Goal: Transaction & Acquisition: Purchase product/service

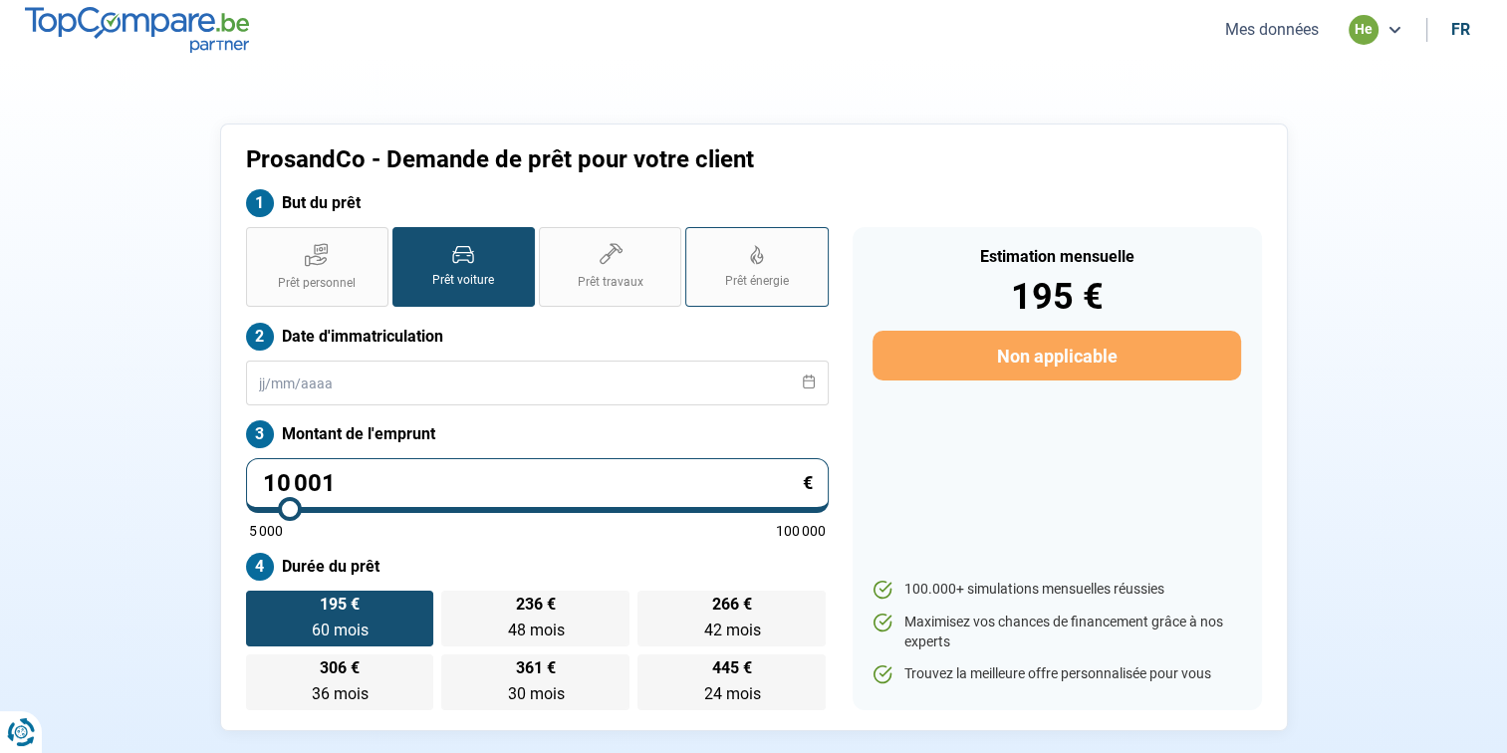
click at [725, 270] on label "Prêt énergie" at bounding box center [756, 267] width 142 height 80
click at [698, 240] on input "Prêt énergie" at bounding box center [691, 233] width 13 height 13
radio input "true"
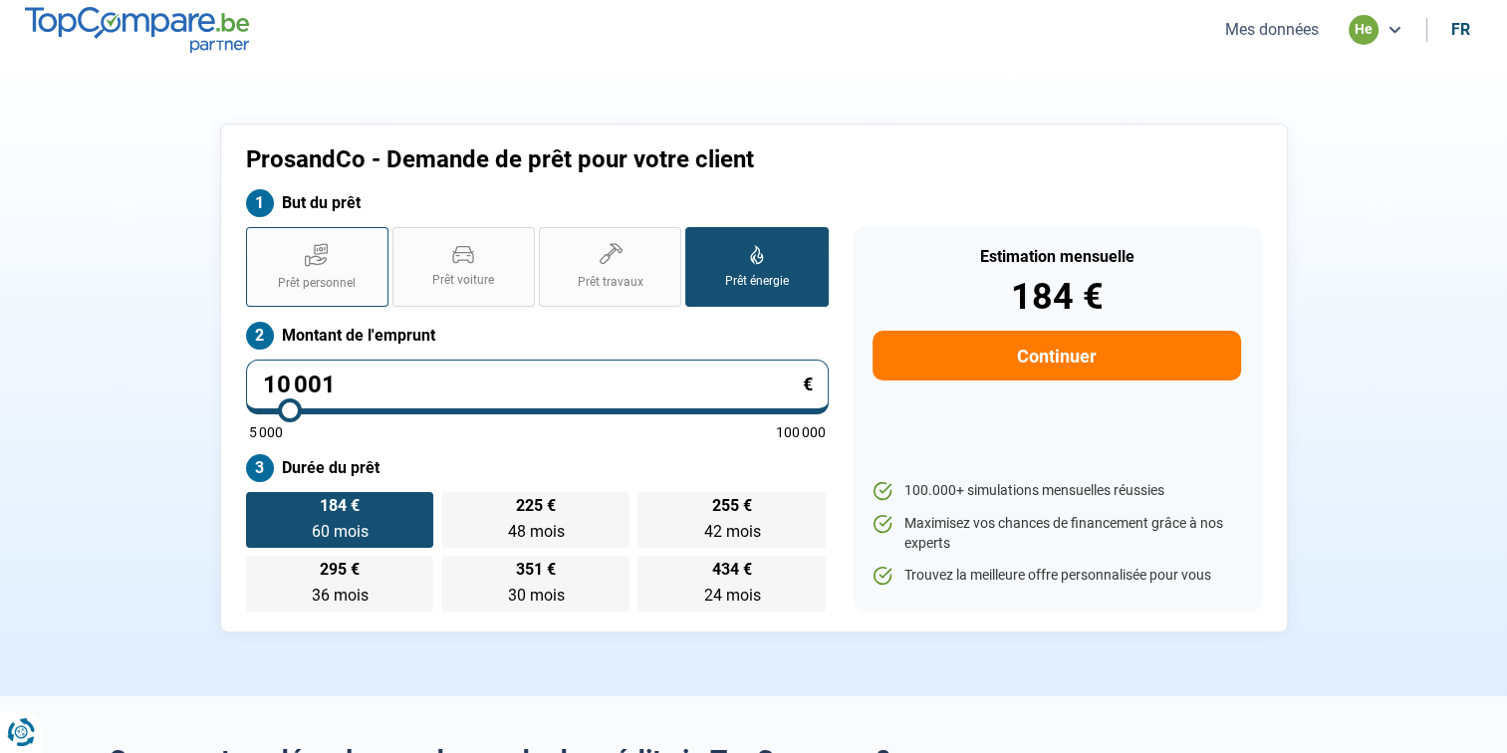
click at [329, 282] on span "Prêt personnel" at bounding box center [317, 283] width 78 height 17
click at [259, 240] on input "Prêt personnel" at bounding box center [252, 233] width 13 height 13
radio input "true"
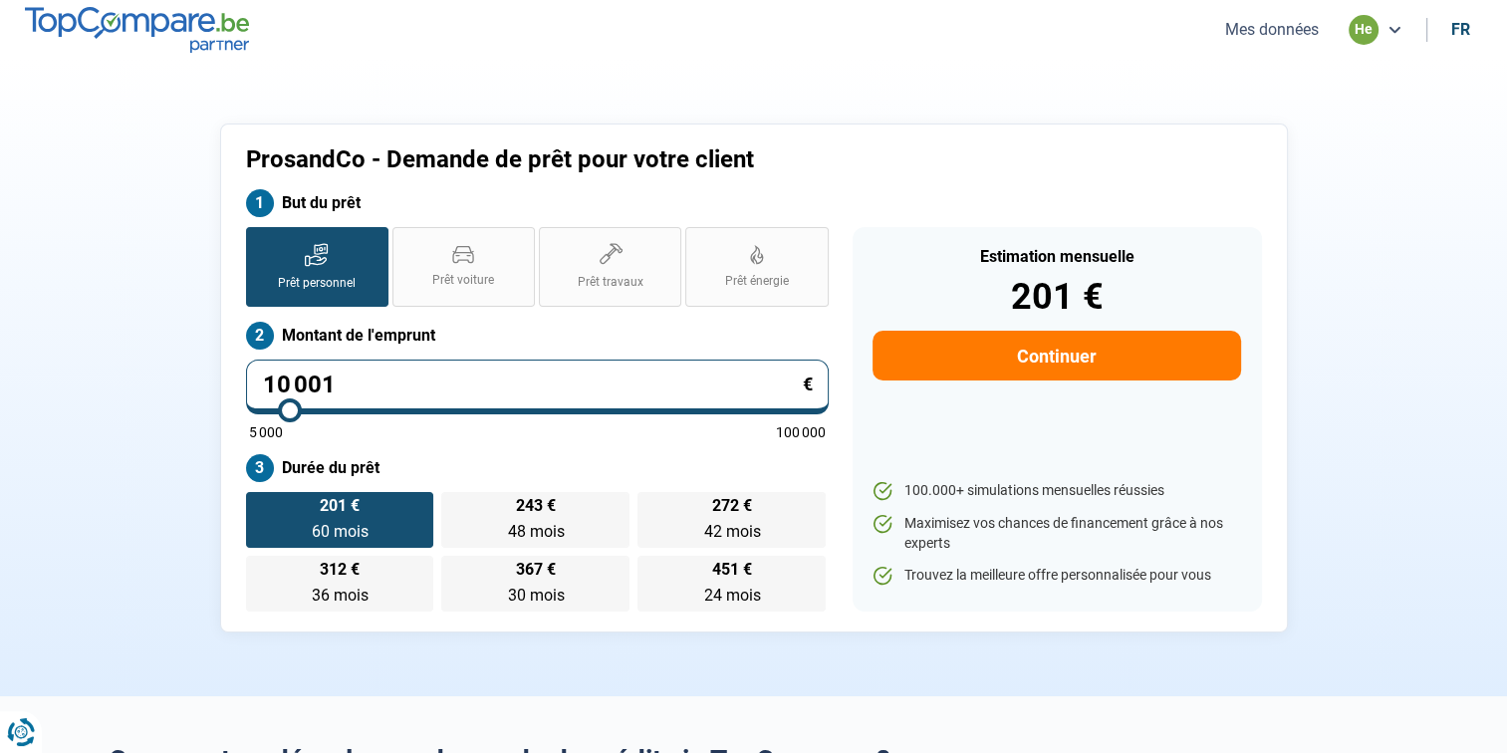
type input "9 250"
type input "9250"
type input "8 250"
type input "8250"
type input "7 500"
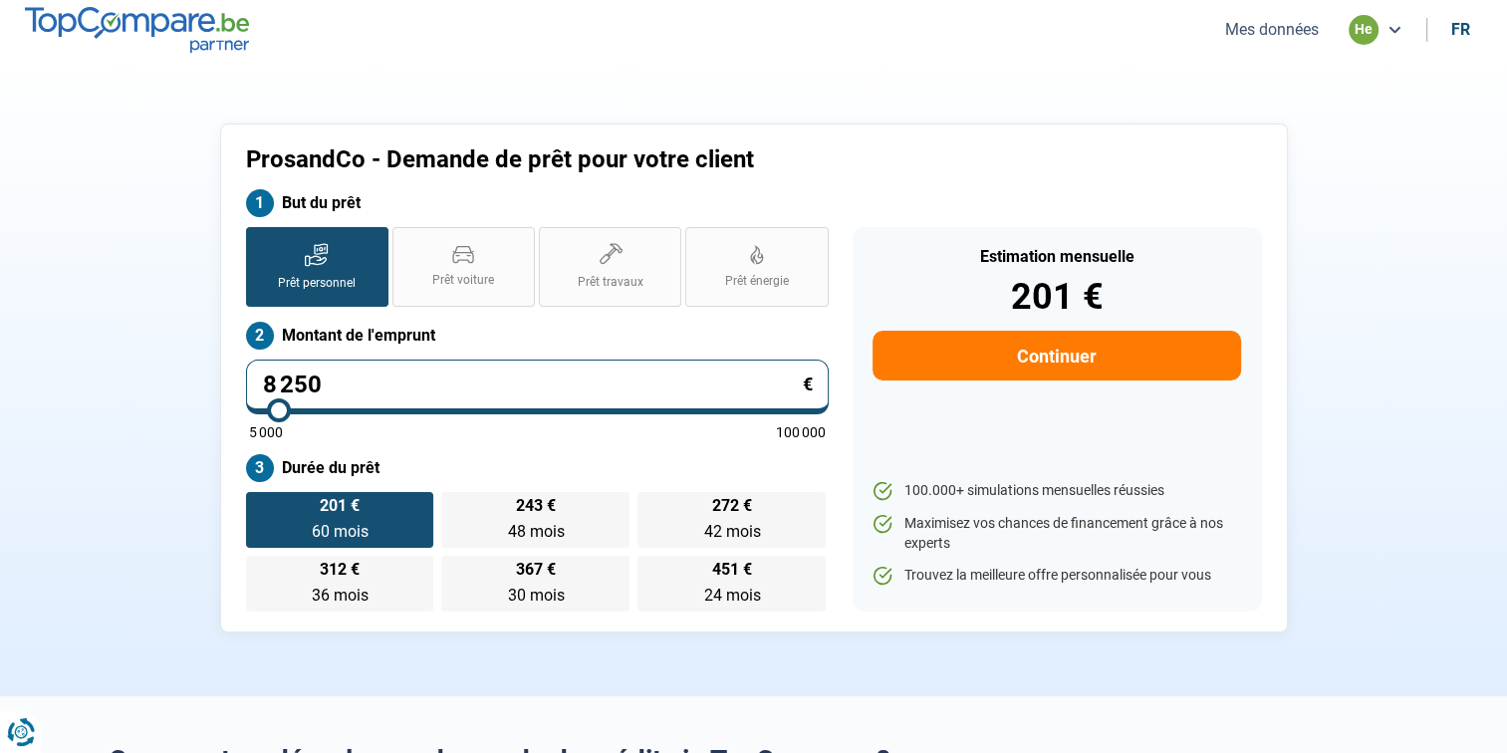
type input "7500"
type input "6 750"
type input "6750"
type input "6 000"
type input "6000"
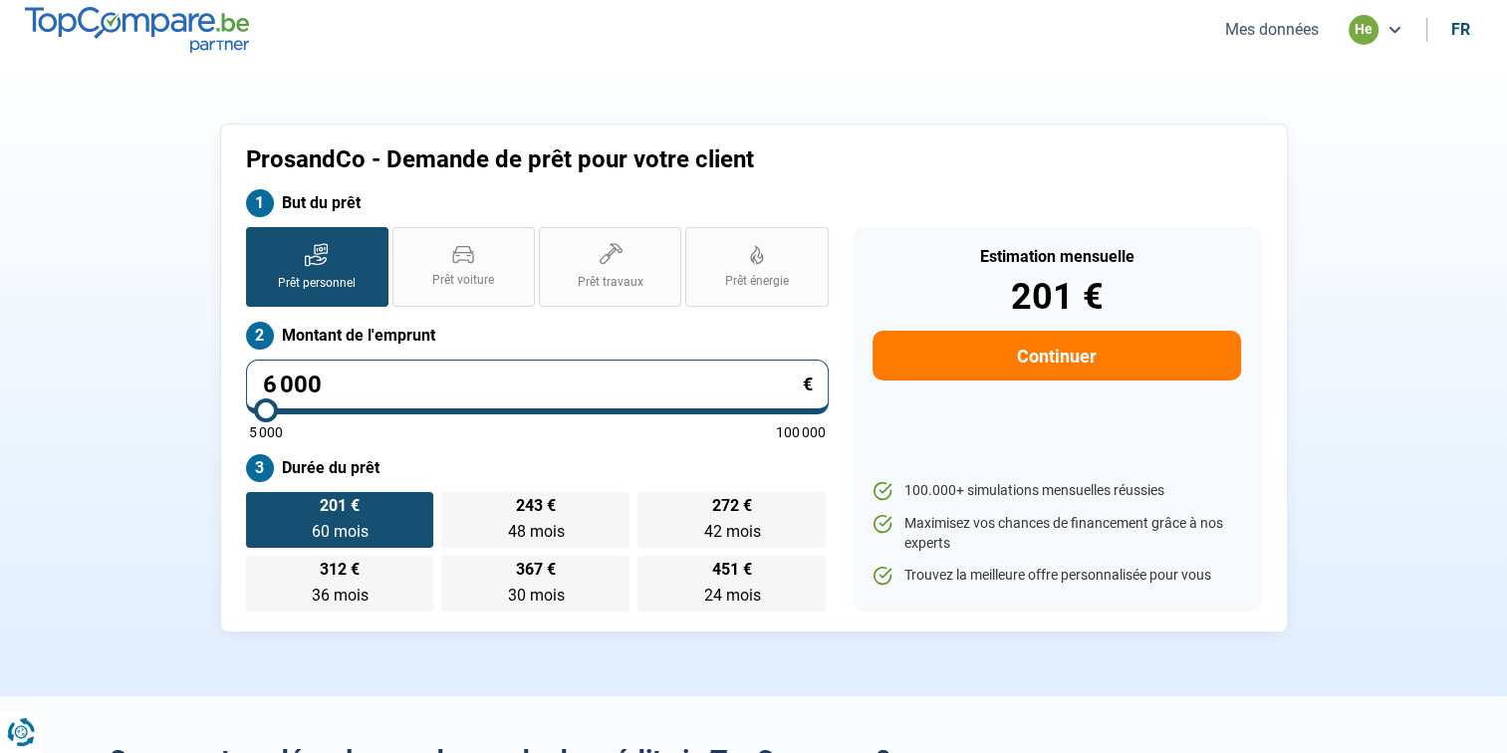
type input "5 000"
drag, startPoint x: 289, startPoint y: 403, endPoint x: 208, endPoint y: 419, distance: 82.2
type input "5000"
click at [249, 412] on input "range" at bounding box center [537, 410] width 577 height 4
radio input "true"
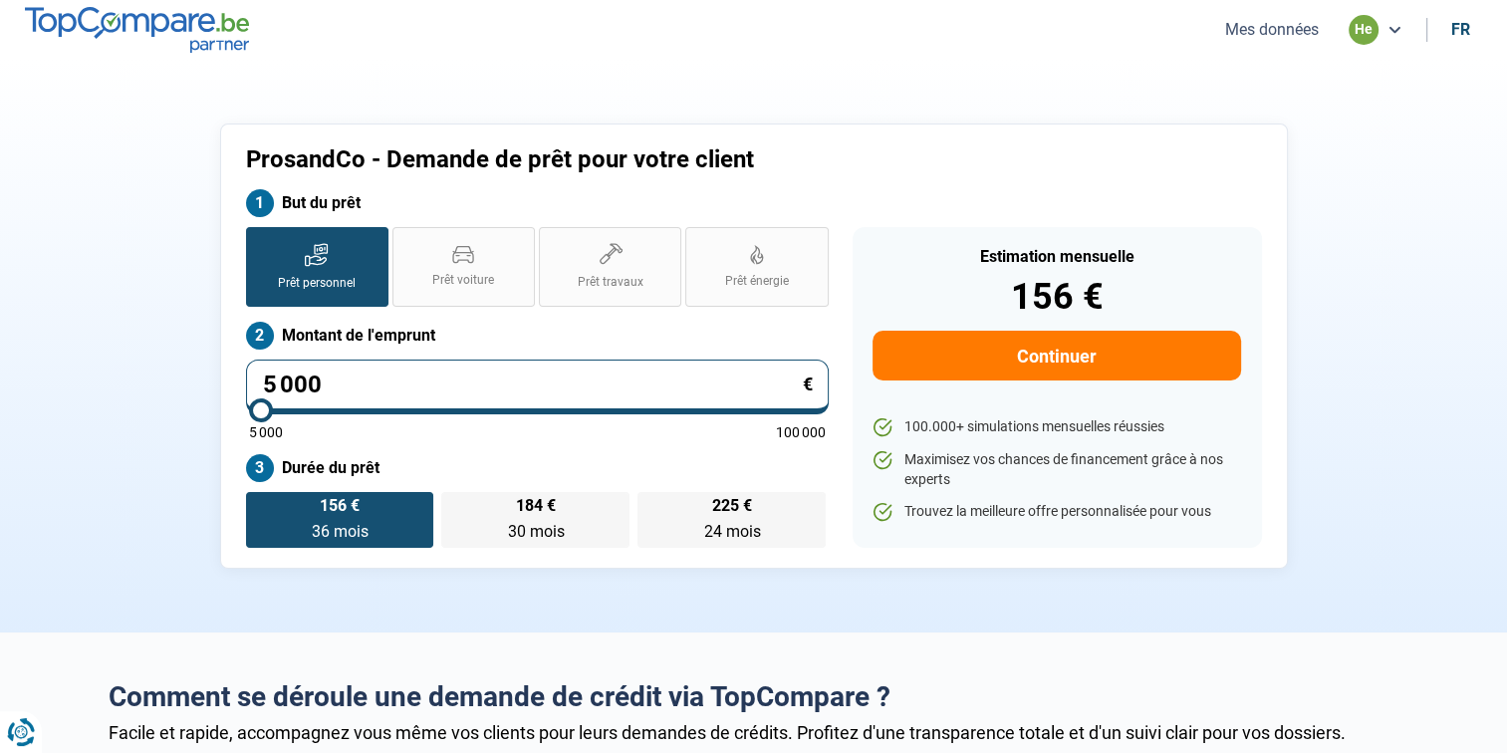
click at [970, 362] on button "Continuer" at bounding box center [1055, 356] width 367 height 50
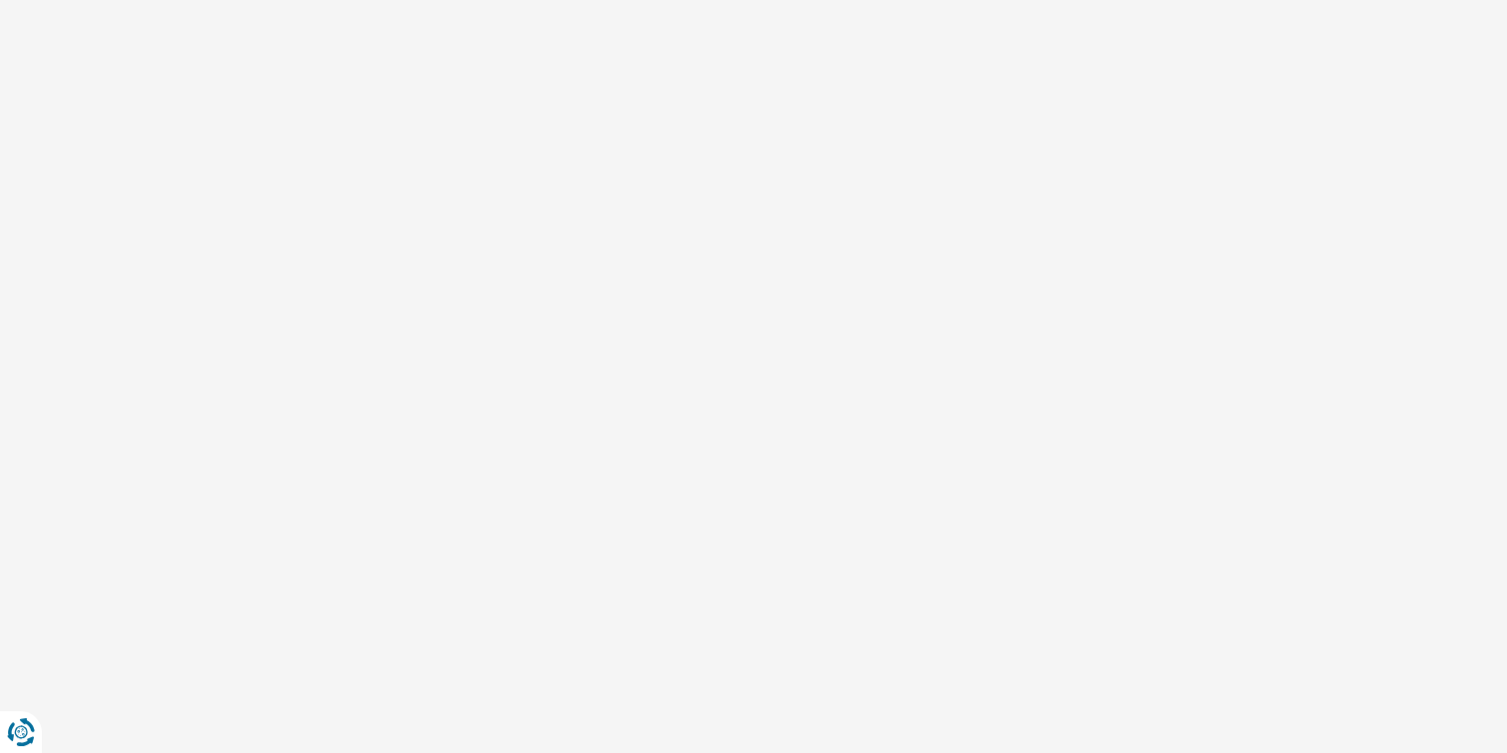
select select "32"
